Goal: Information Seeking & Learning: Understand process/instructions

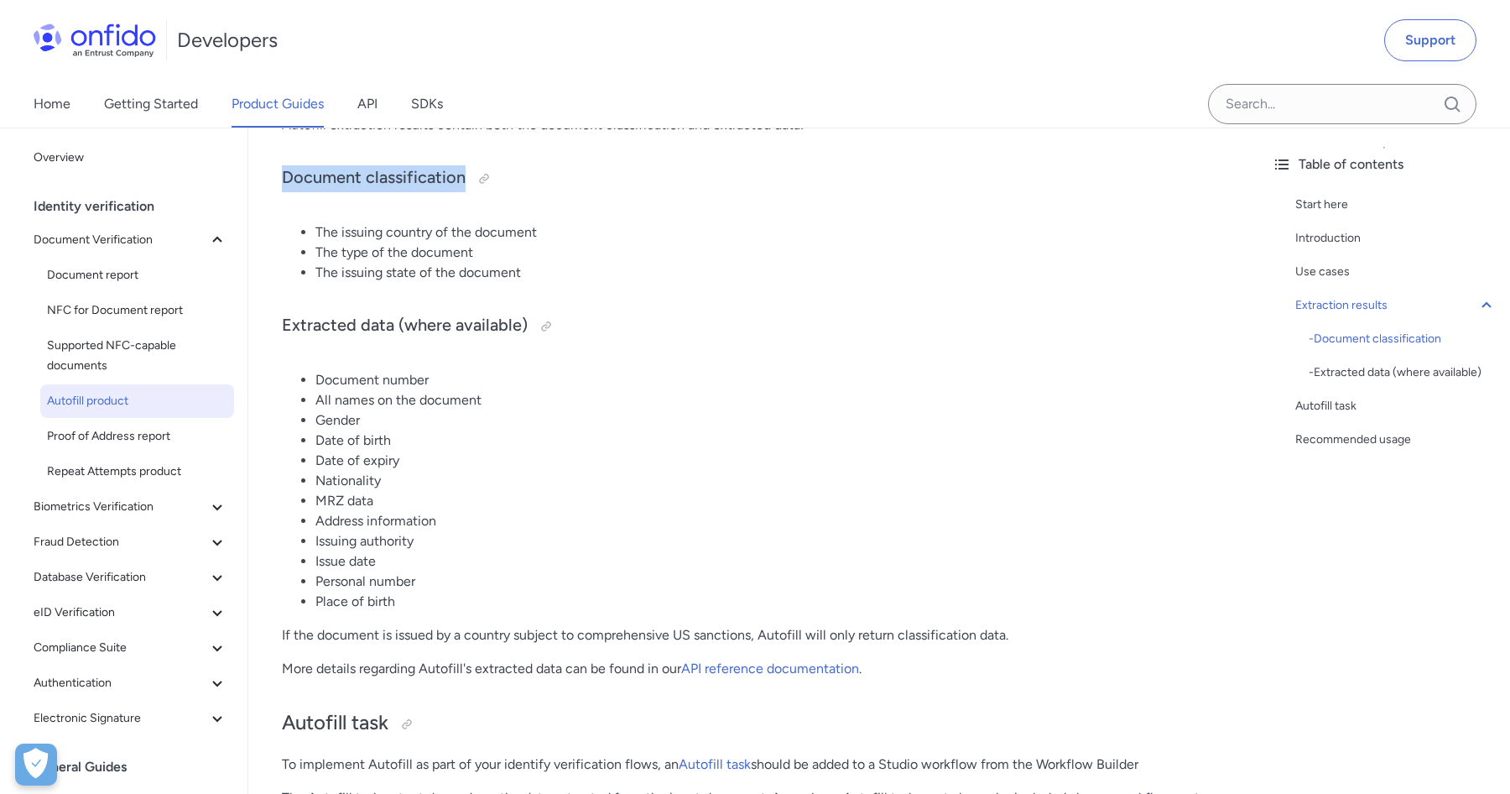
drag, startPoint x: 281, startPoint y: 175, endPoint x: 600, endPoint y: 194, distance: 319.4
click at [600, 194] on div "Autofill product Start here This guide presents a technical overview of Entrust…" at bounding box center [753, 583] width 1010 height 3413
click at [505, 300] on div "Autofill product Start here This guide presents a technical overview of Entrust…" at bounding box center [753, 576] width 943 height 3359
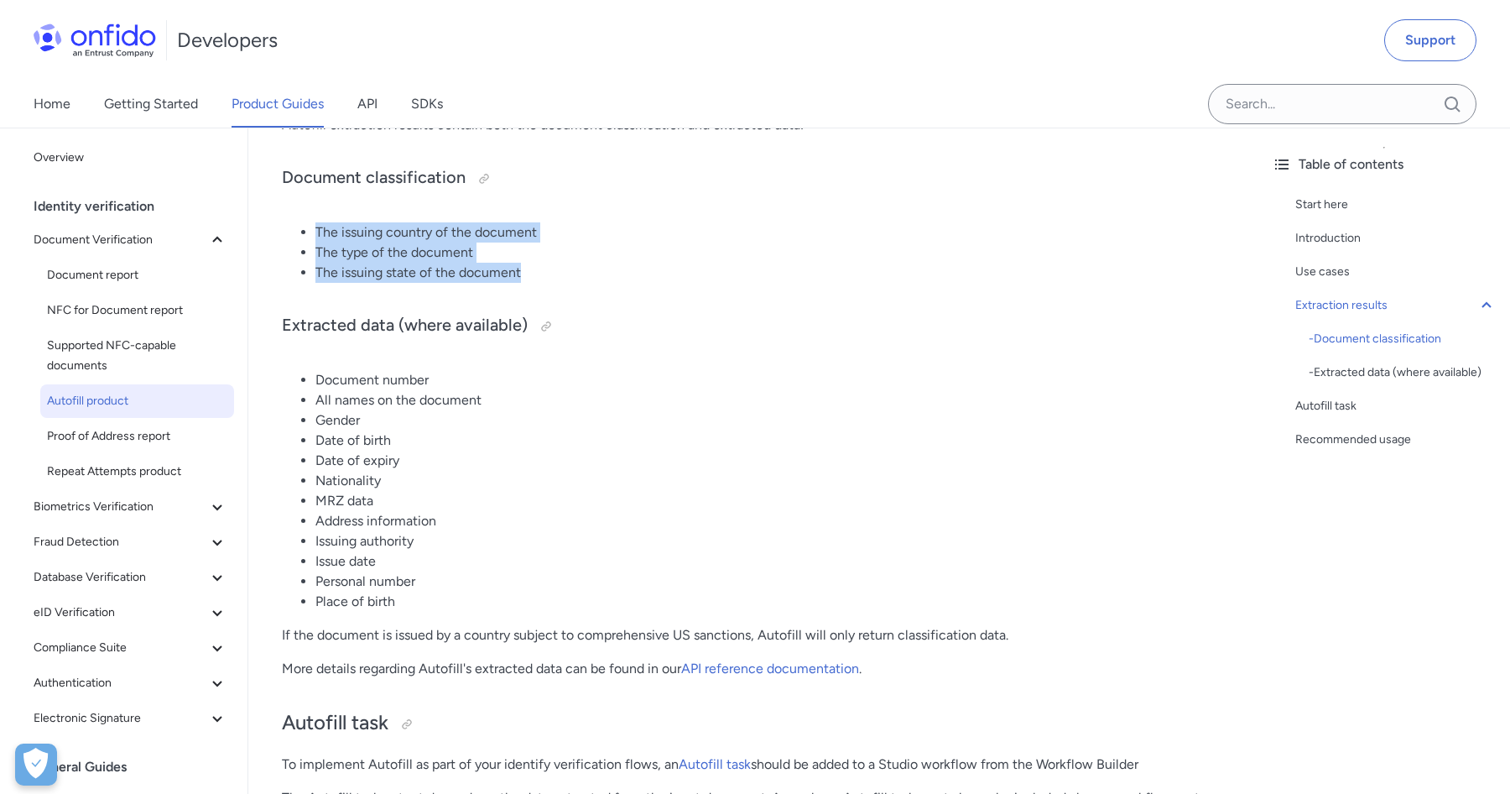
drag, startPoint x: 566, startPoint y: 276, endPoint x: 294, endPoint y: 236, distance: 275.6
click at [294, 236] on ul "The issuing country of the document The type of the document The issuing state …" at bounding box center [753, 252] width 943 height 60
click at [337, 326] on h3 "Extracted data (where available)" at bounding box center [753, 326] width 943 height 27
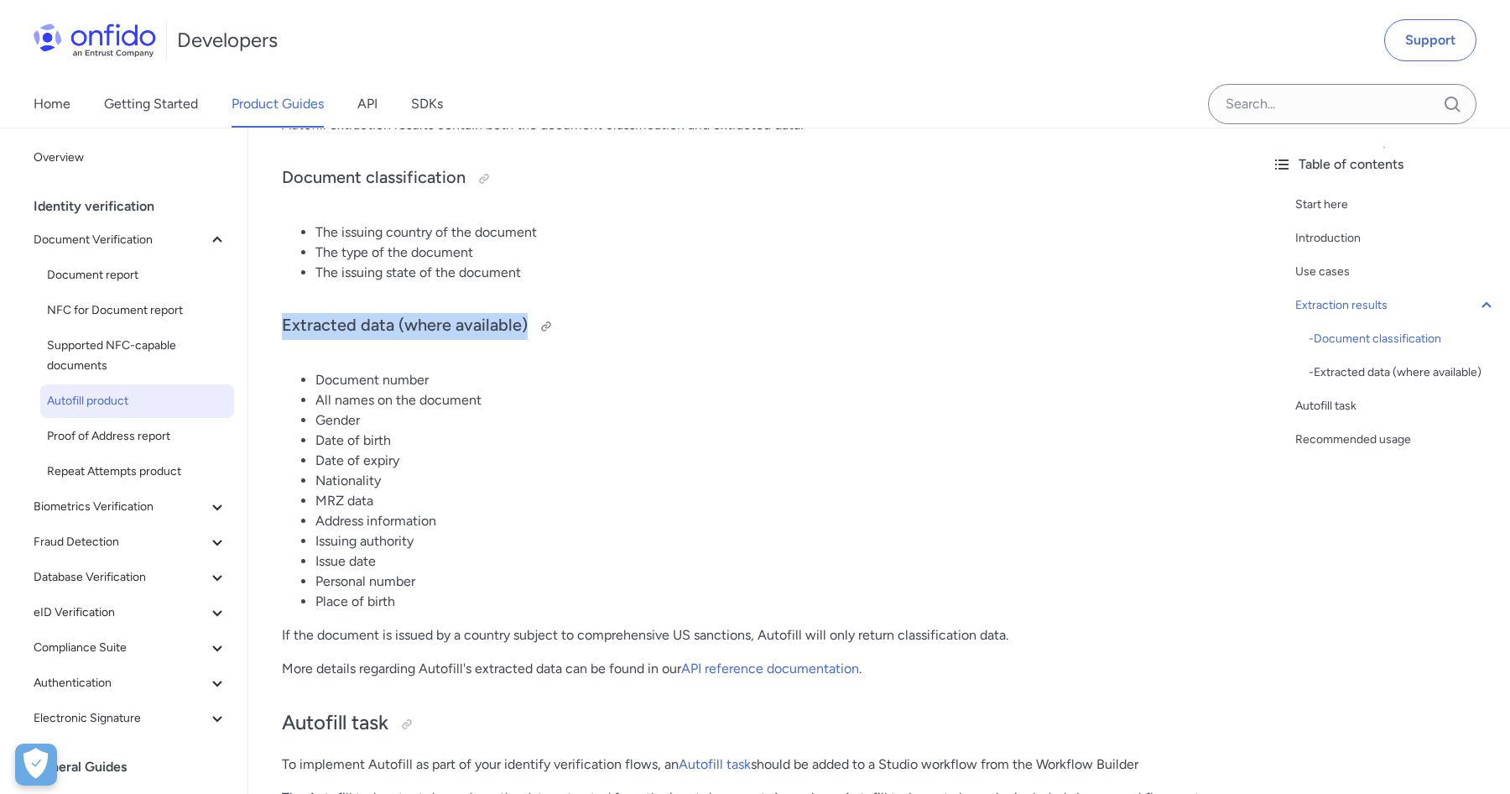
drag, startPoint x: 281, startPoint y: 333, endPoint x: 639, endPoint y: 339, distance: 358.3
click at [639, 340] on h3 "Extracted data (where available)" at bounding box center [753, 326] width 943 height 27
click at [408, 492] on li "MRZ data" at bounding box center [769, 501] width 909 height 20
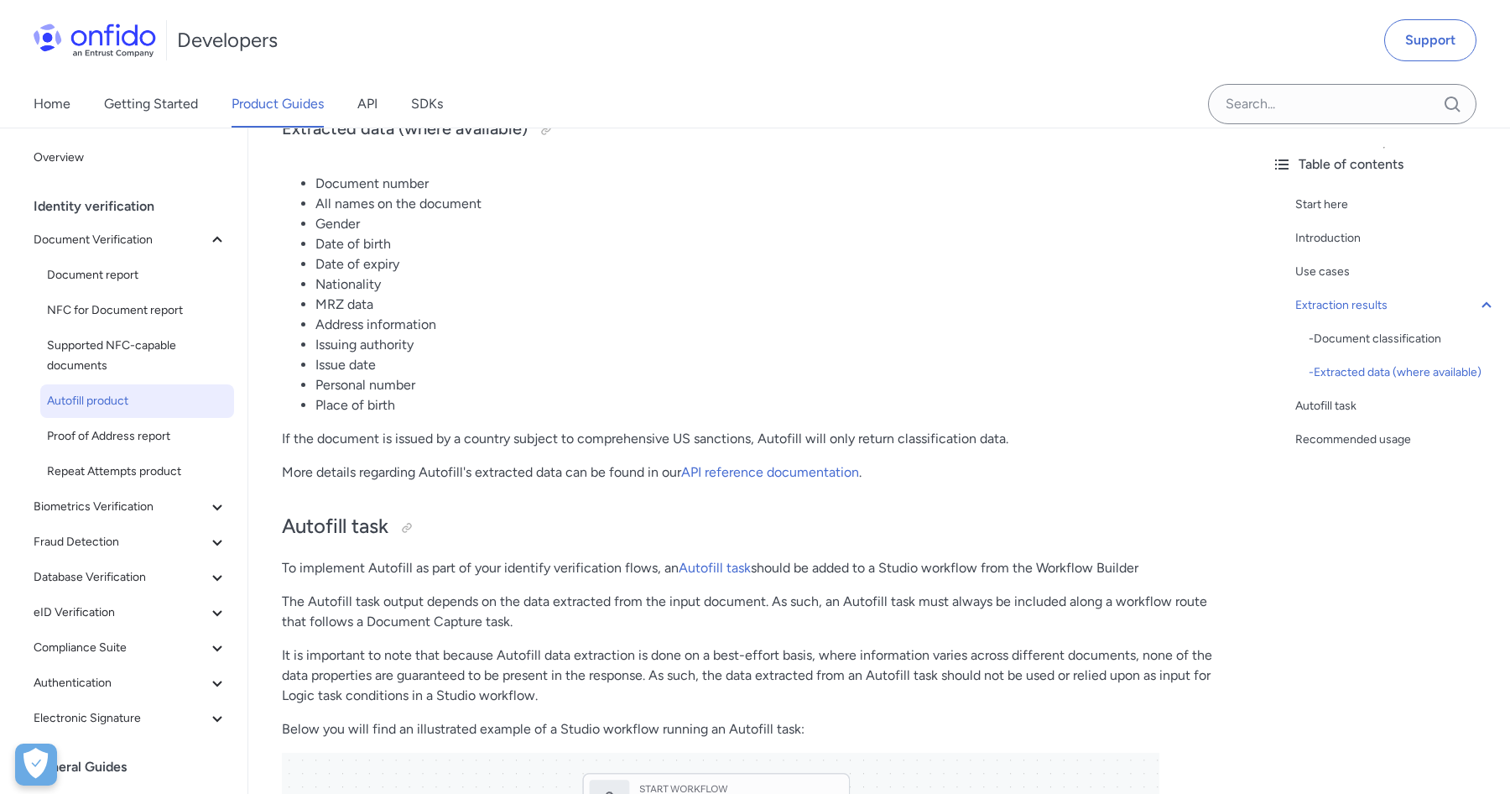
scroll to position [1533, 0]
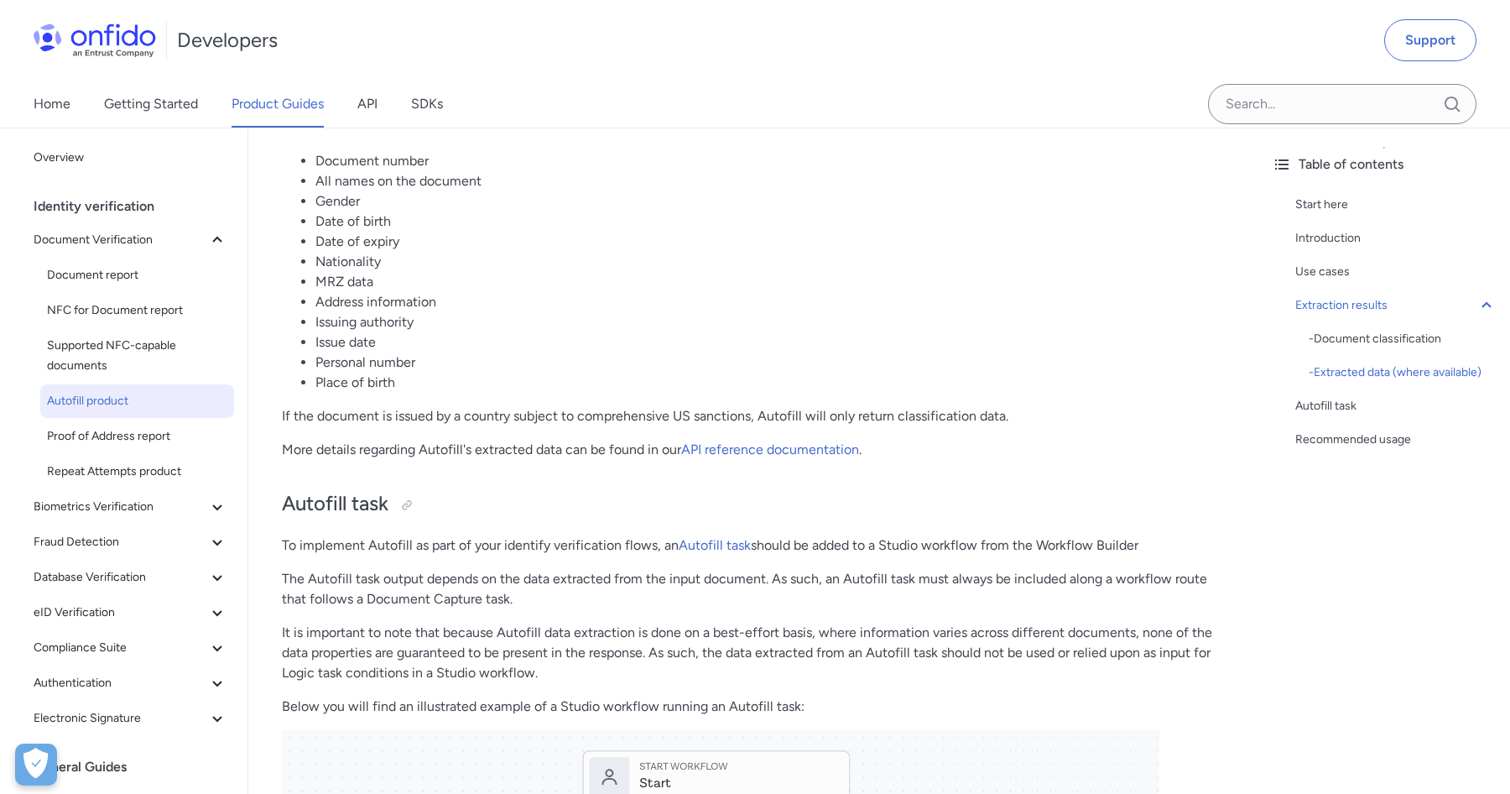
click at [482, 455] on p "More details regarding Autofill's extracted data can be found in our API refere…" at bounding box center [753, 450] width 943 height 20
click at [509, 552] on p "To implement Autofill as part of your identify verification flows, an Autofill …" at bounding box center [753, 545] width 943 height 20
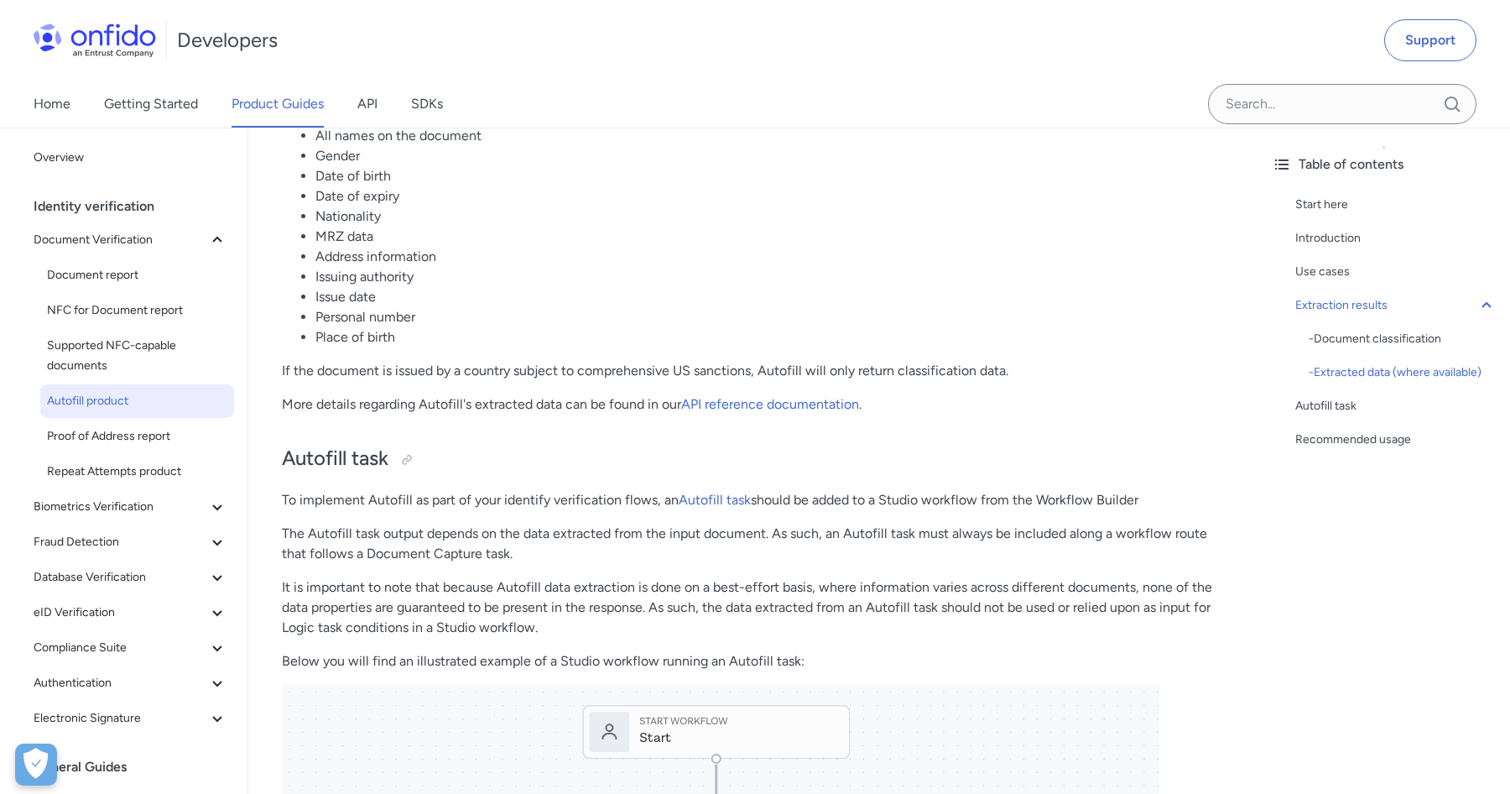
scroll to position [1581, 0]
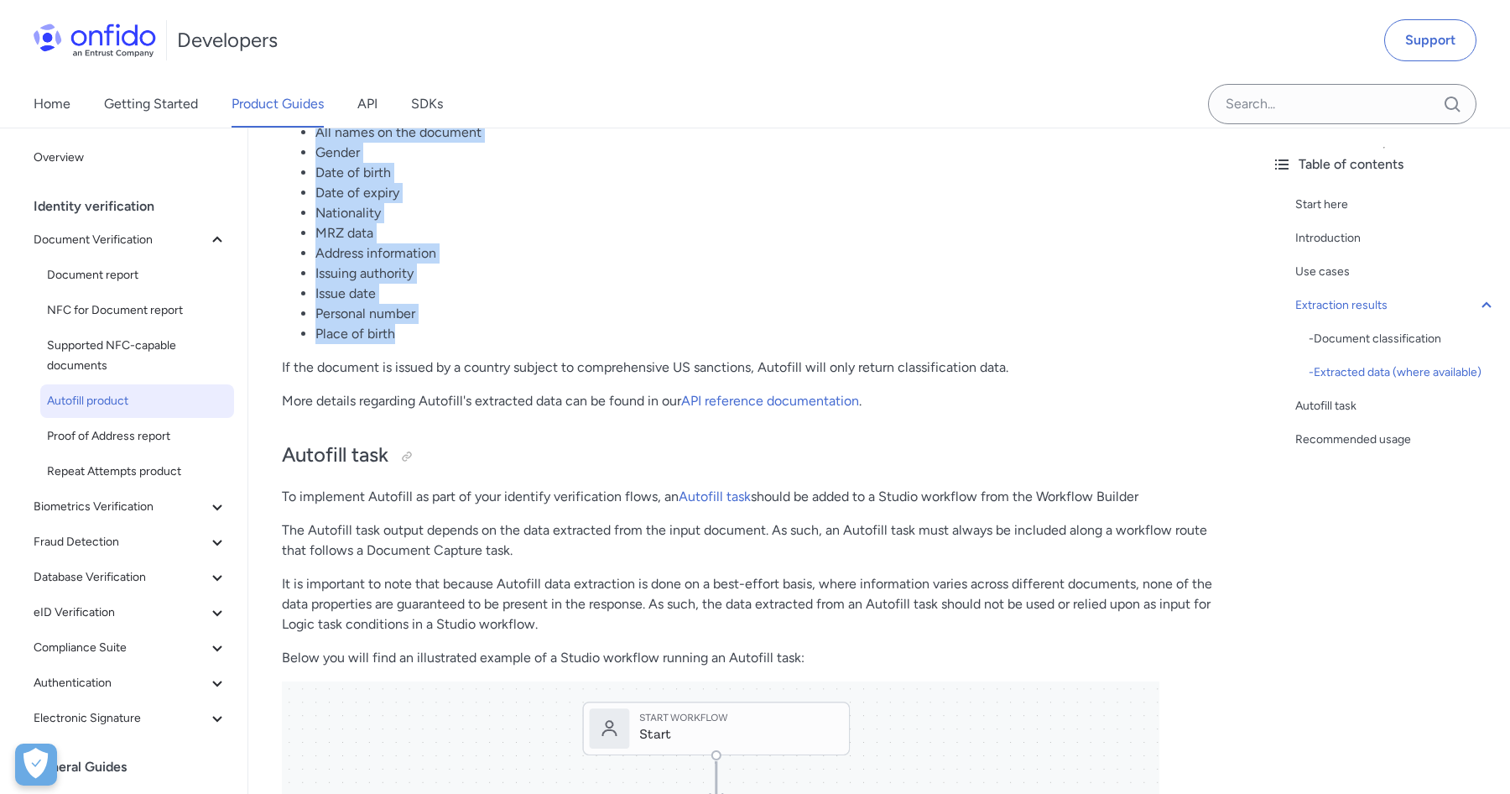
drag, startPoint x: 300, startPoint y: 143, endPoint x: 492, endPoint y: 329, distance: 267.0
click at [492, 329] on ul "Document number All names on the document Gender Date of birth Date of expiry N…" at bounding box center [753, 223] width 943 height 242
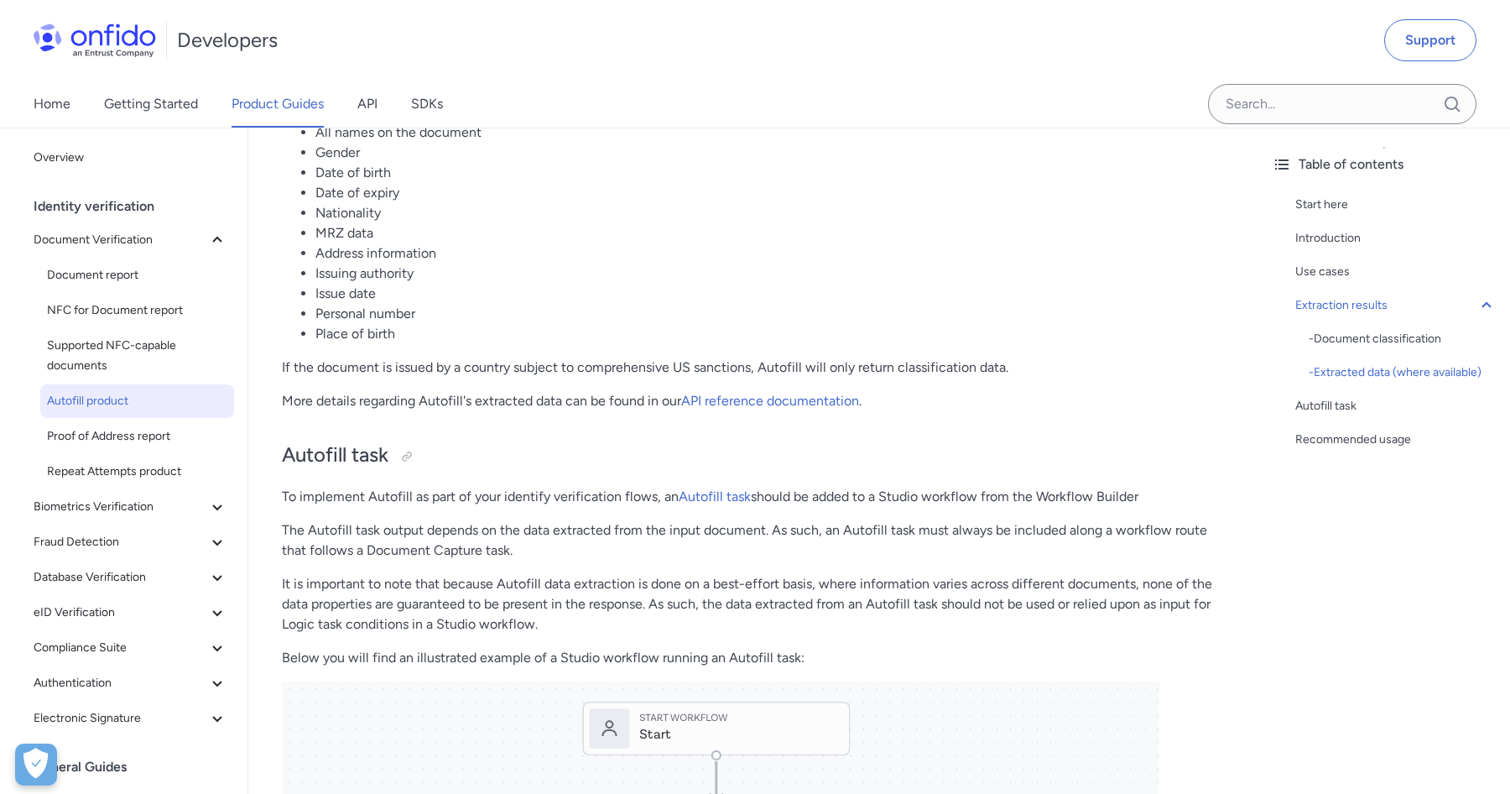
click at [480, 342] on li "Place of birth" at bounding box center [769, 334] width 909 height 20
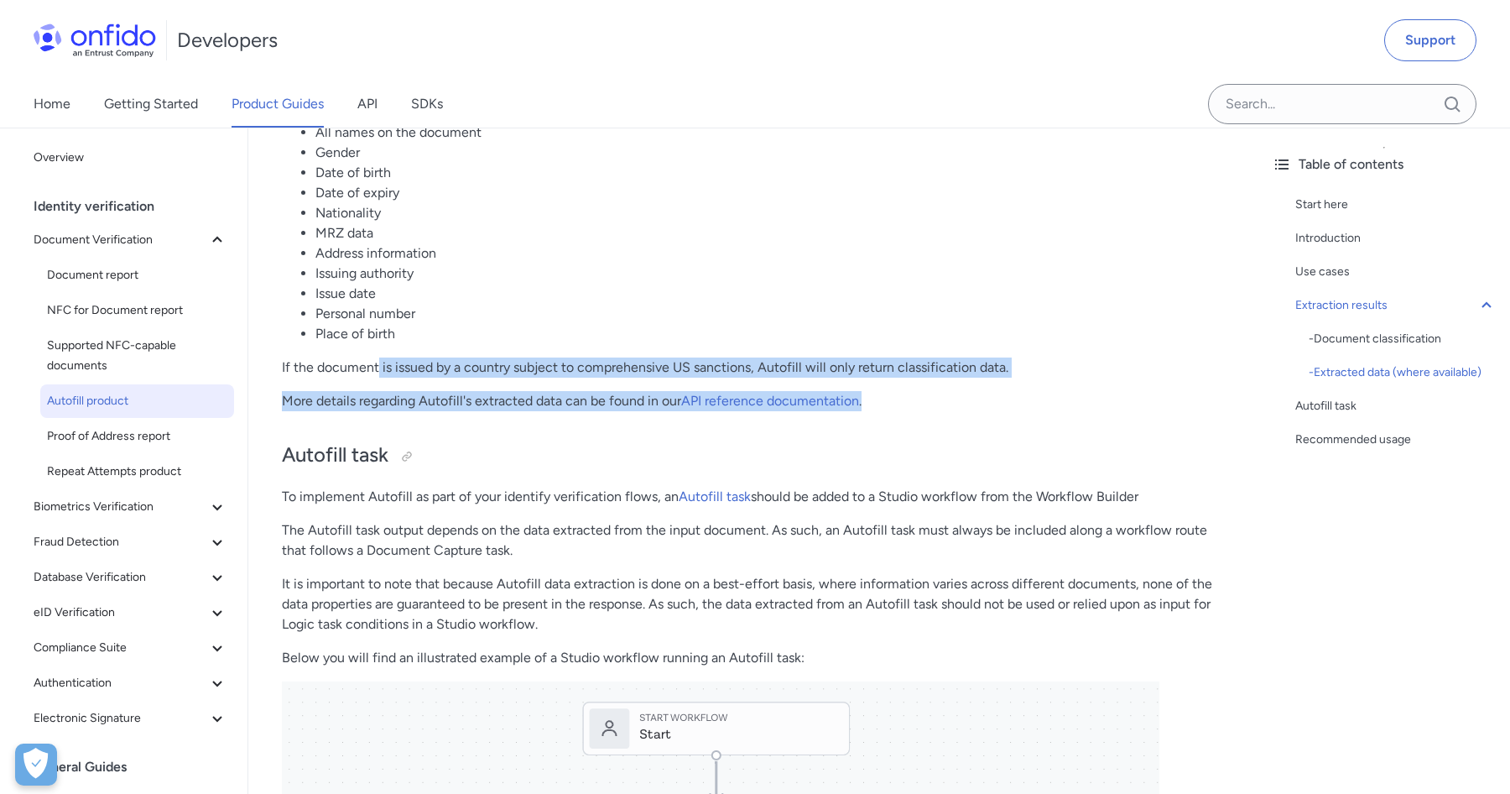
drag, startPoint x: 379, startPoint y: 370, endPoint x: 886, endPoint y: 408, distance: 508.1
click at [886, 409] on div "Autofill product Start here This guide presents a technical overview of Entrust…" at bounding box center [753, 308] width 943 height 3359
click at [886, 408] on p "More details regarding Autofill's extracted data can be found in our API refere…" at bounding box center [753, 401] width 943 height 20
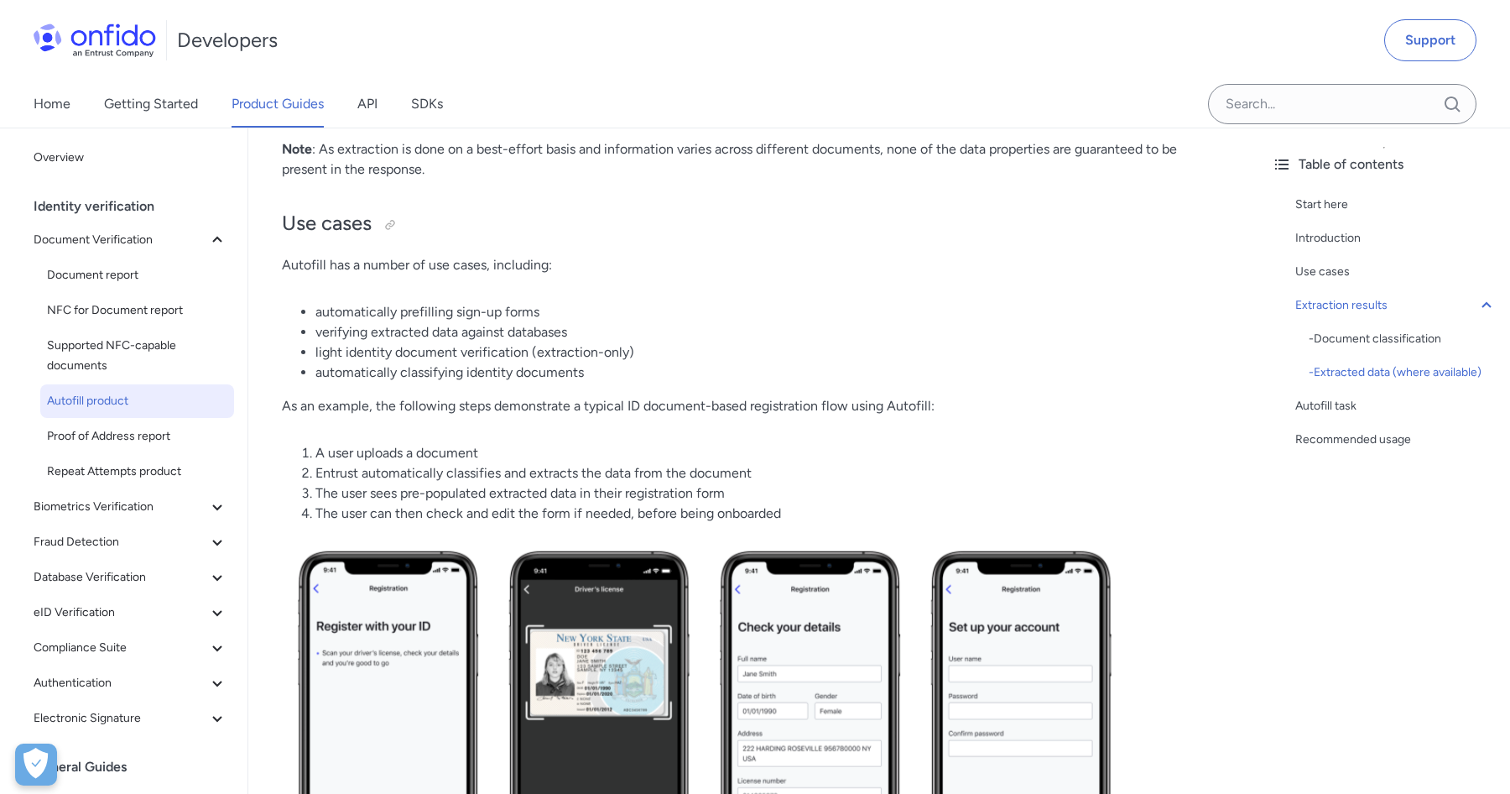
scroll to position [0, 0]
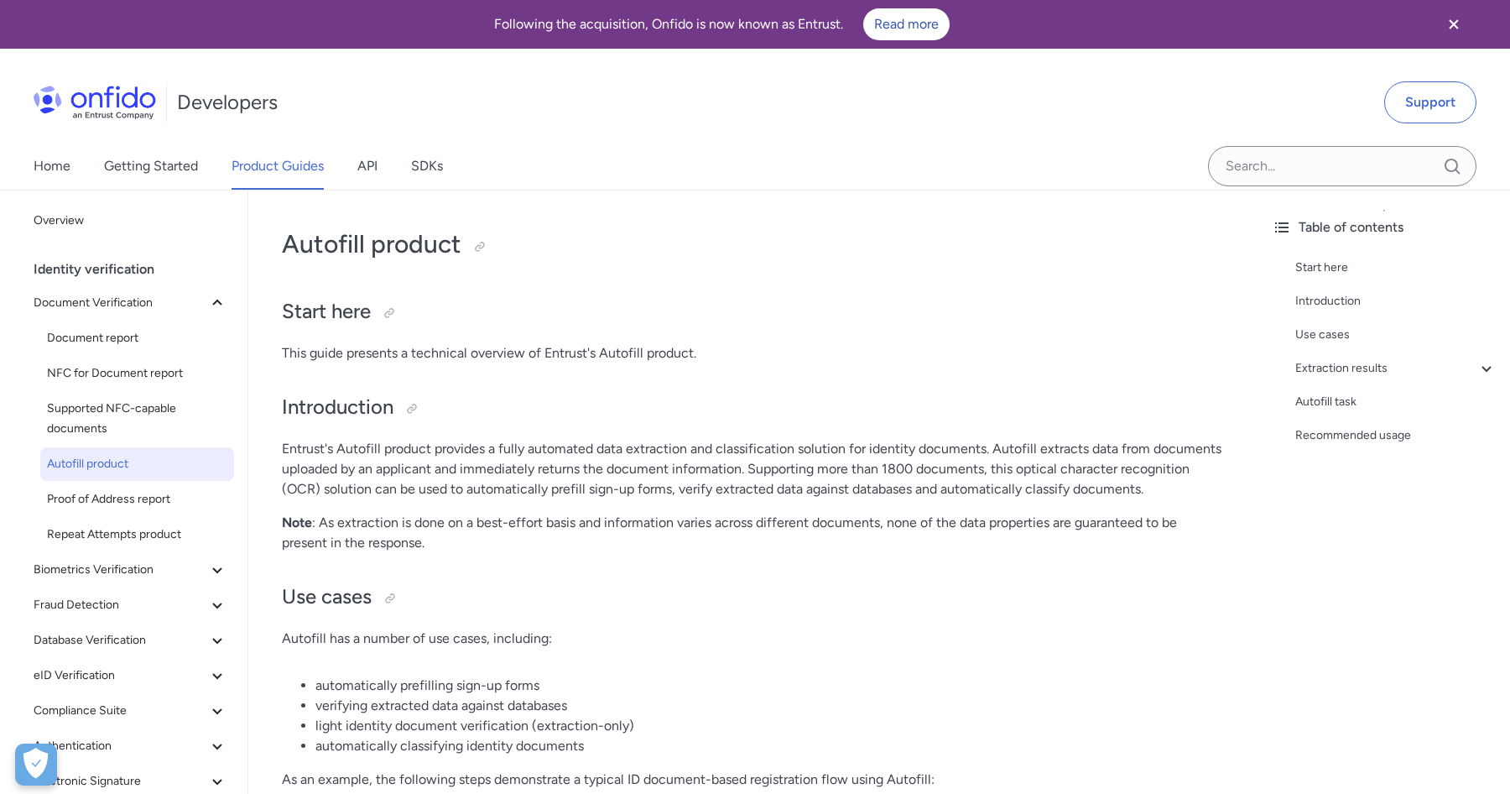
click at [735, 477] on p "Entrust's Autofill product provides a fully automated data extraction and class…" at bounding box center [753, 469] width 943 height 60
click at [768, 465] on p "Entrust's Autofill product provides a fully automated data extraction and class…" at bounding box center [753, 469] width 943 height 60
click at [766, 448] on p "Entrust's Autofill product provides a fully automated data extraction and class…" at bounding box center [753, 469] width 943 height 60
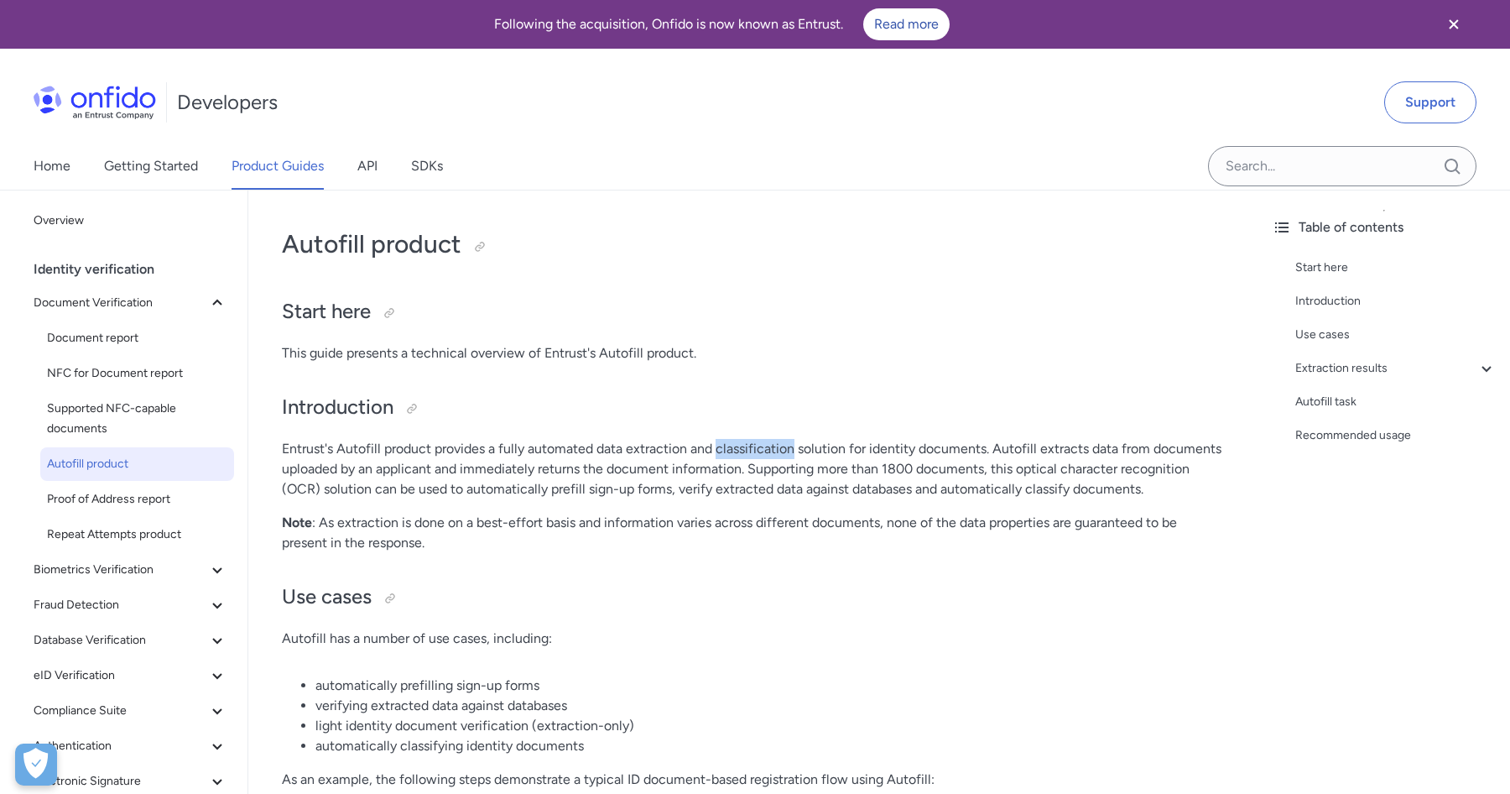
click at [766, 448] on p "Entrust's Autofill product provides a fully automated data extraction and class…" at bounding box center [753, 469] width 943 height 60
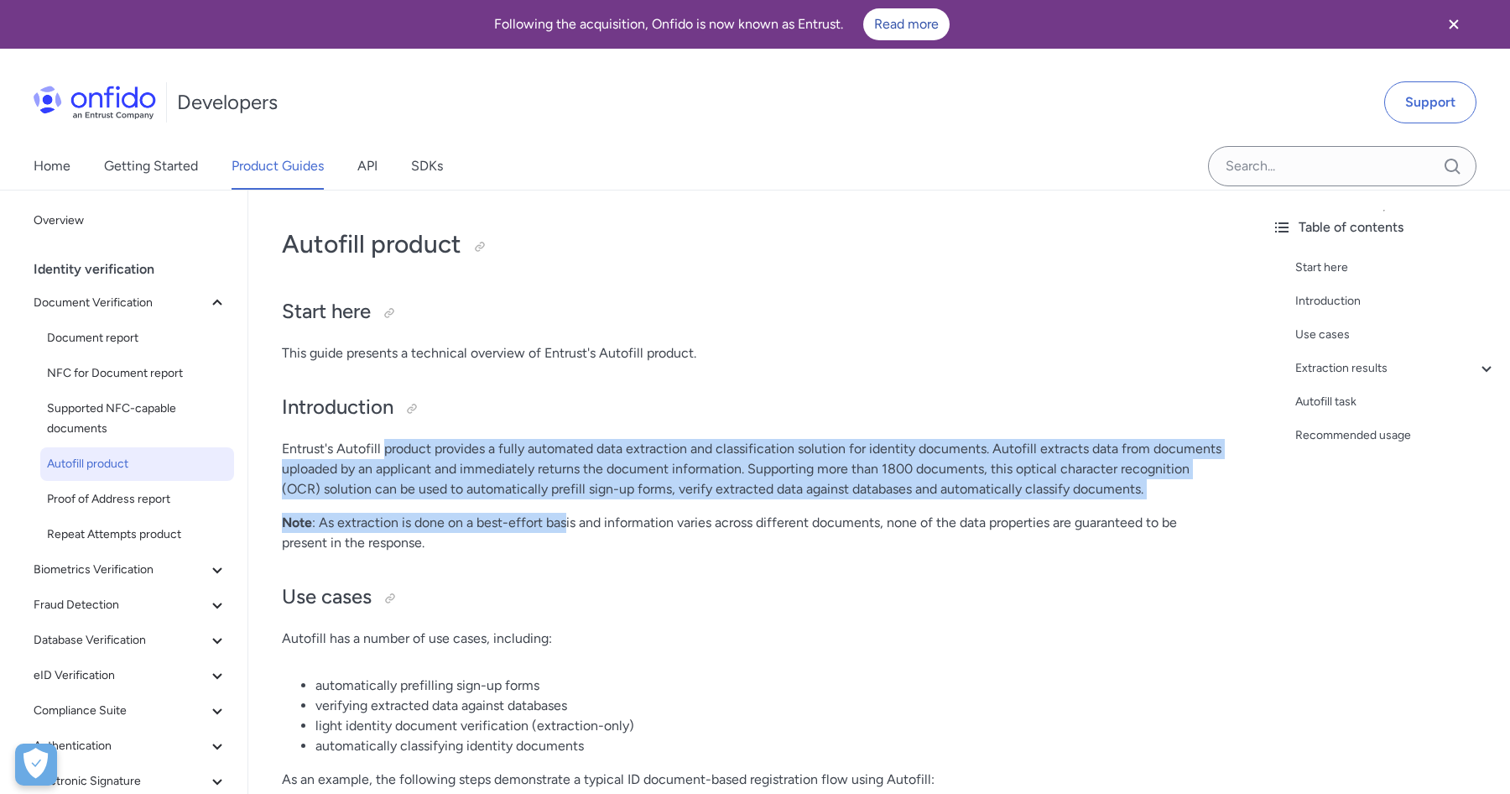
drag, startPoint x: 386, startPoint y: 449, endPoint x: 566, endPoint y: 528, distance: 196.9
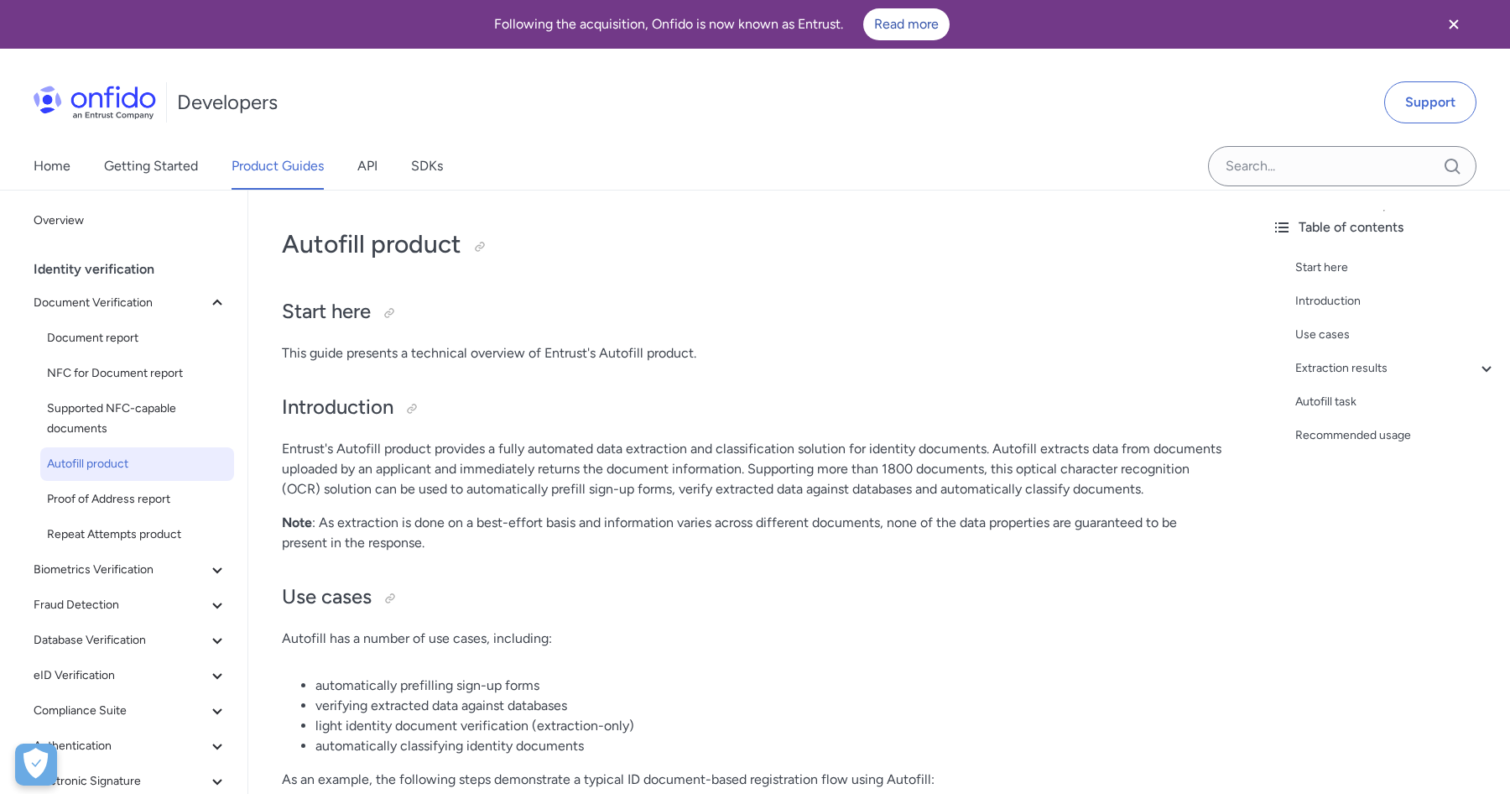
click at [500, 551] on p "Note : As extraction is done on a best-effort basis and information varies acro…" at bounding box center [753, 533] width 943 height 40
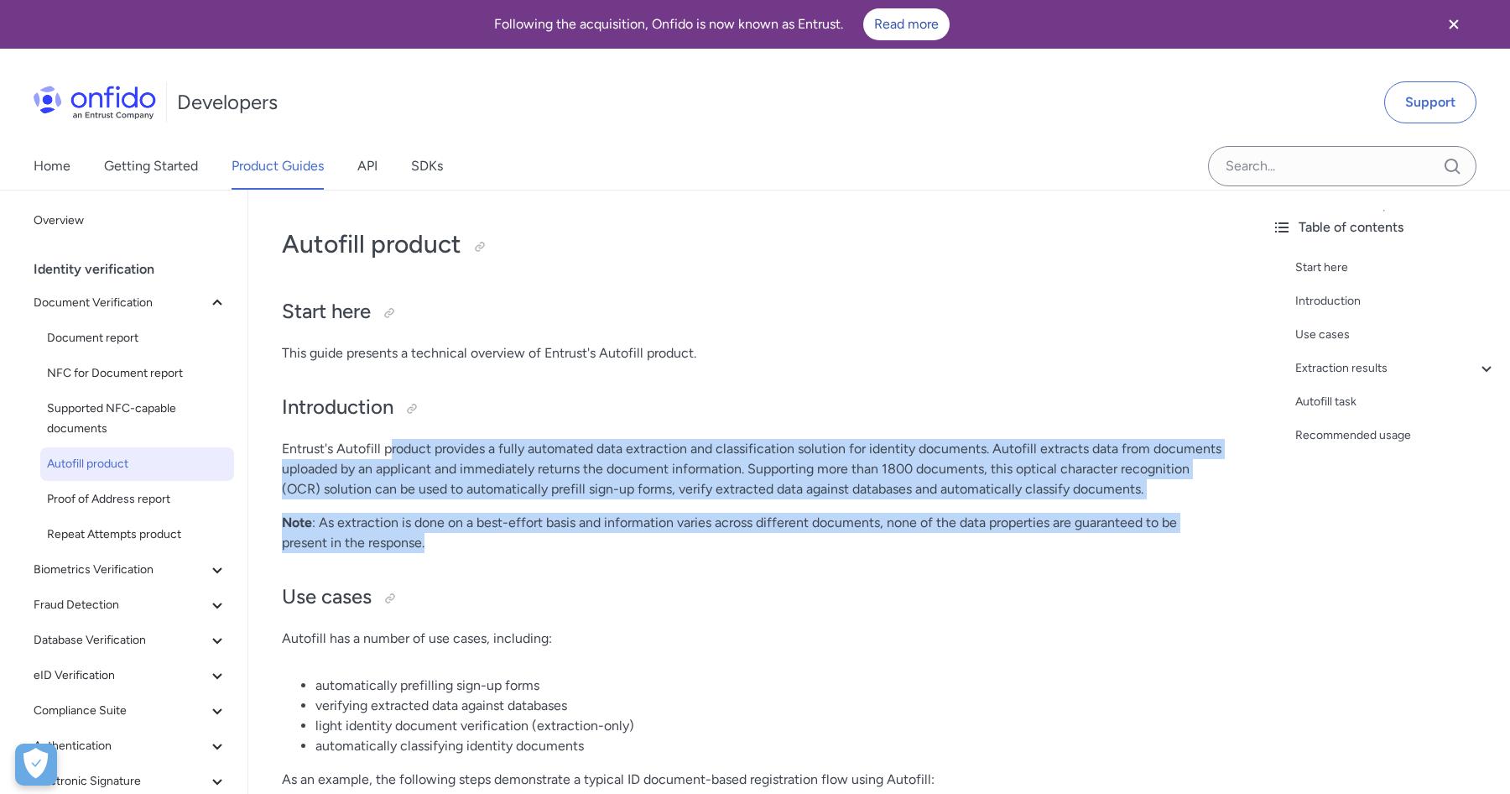
drag, startPoint x: 519, startPoint y: 535, endPoint x: 393, endPoint y: 449, distance: 152.7
click at [489, 477] on p "Entrust's Autofill product provides a fully automated data extraction and class…" at bounding box center [753, 469] width 943 height 60
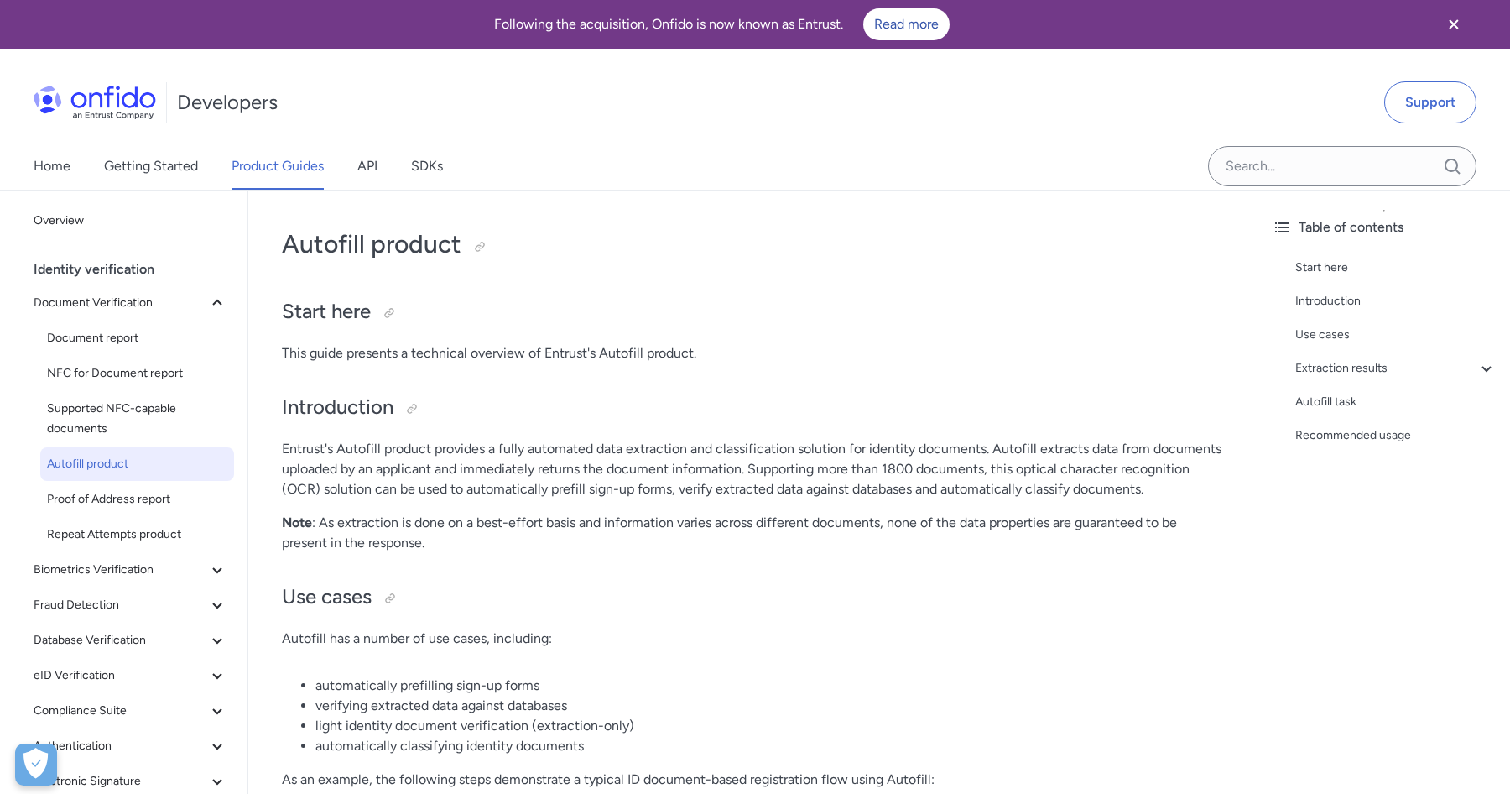
click at [658, 444] on p "Entrust's Autofill product provides a fully automated data extraction and class…" at bounding box center [753, 469] width 943 height 60
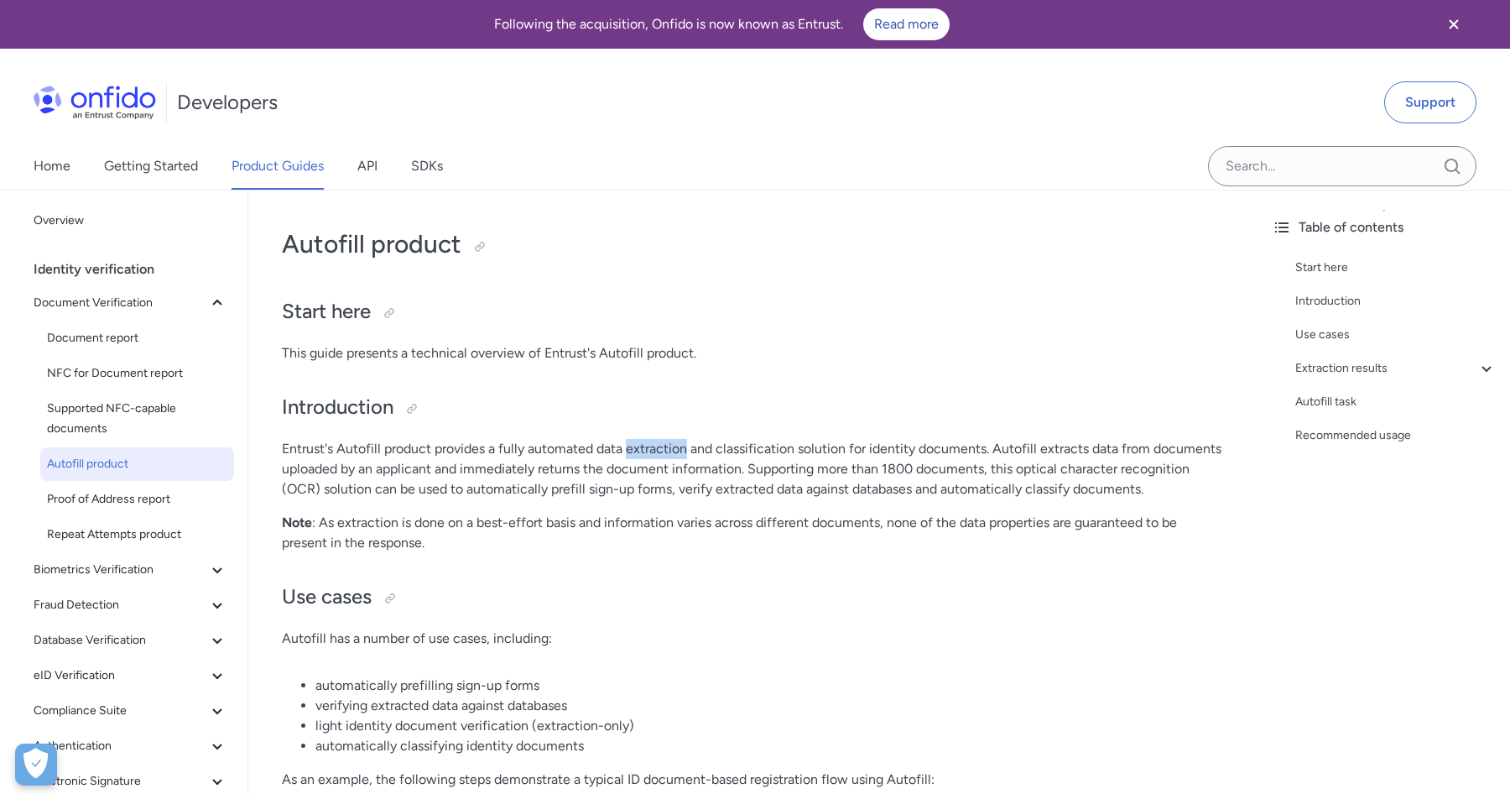
click at [658, 444] on p "Entrust's Autofill product provides a fully automated data extraction and class…" at bounding box center [753, 469] width 943 height 60
click at [810, 445] on p "Entrust's Autofill product provides a fully automated data extraction and class…" at bounding box center [753, 469] width 943 height 60
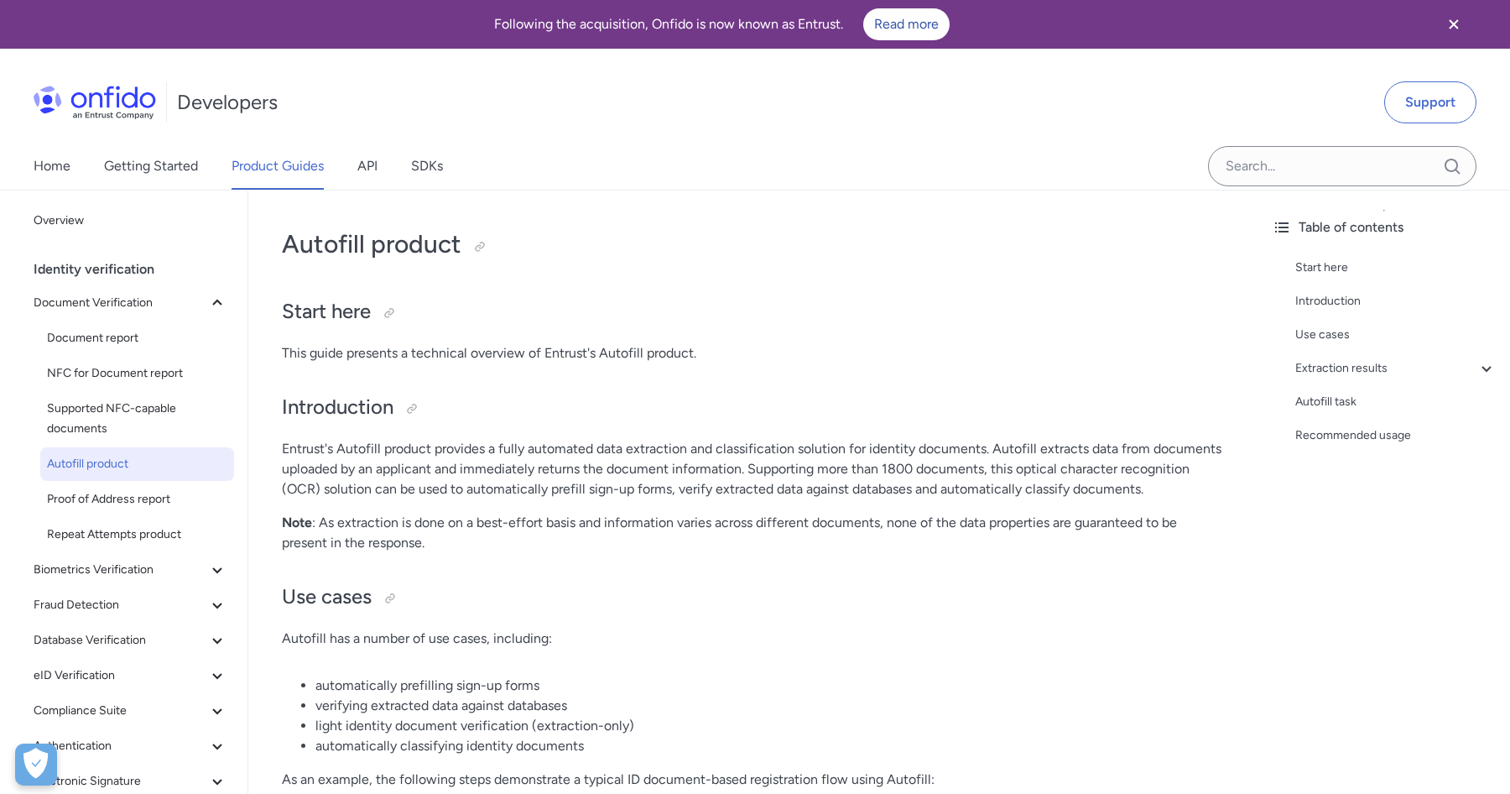
click at [773, 445] on p "Entrust's Autofill product provides a fully automated data extraction and class…" at bounding box center [753, 469] width 943 height 60
click at [841, 468] on p "Entrust's Autofill product provides a fully automated data extraction and class…" at bounding box center [753, 469] width 943 height 60
